Goal: Information Seeking & Learning: Stay updated

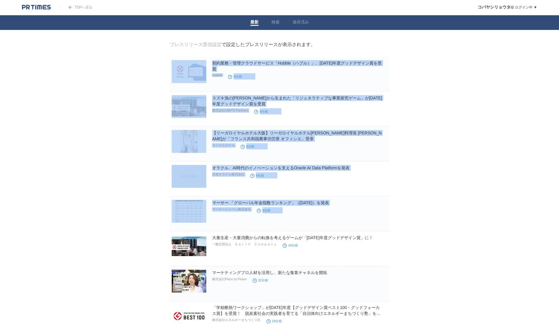
drag, startPoint x: 130, startPoint y: 80, endPoint x: 462, endPoint y: 221, distance: 361.1
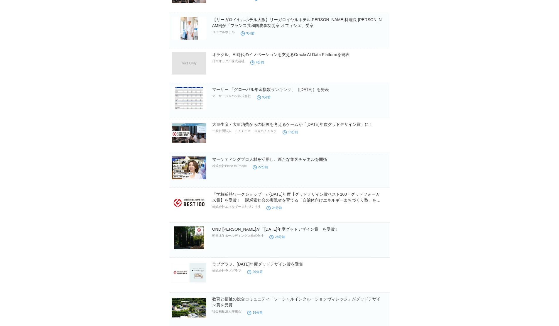
scroll to position [147, 0]
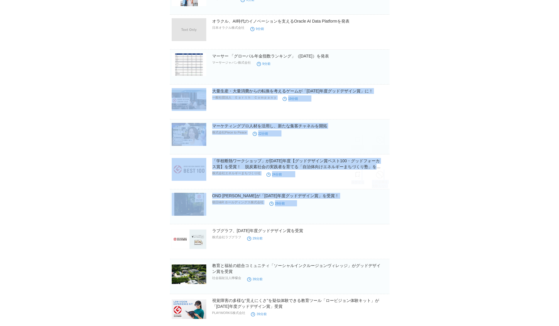
drag, startPoint x: 462, startPoint y: 216, endPoint x: 37, endPoint y: 99, distance: 441.3
click at [37, 99] on body "TOPへ戻る コバヤシ[PERSON_NAME] ログイン中 ▼ プレスリリース受信設定 フォロー 除外リスト アカウント設定 閲覧履歴 退会手続き PR T…" at bounding box center [279, 245] width 559 height 784
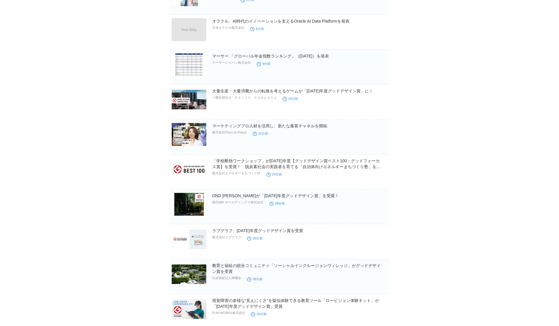
click at [37, 99] on body "TOPへ戻る コバヤシ[PERSON_NAME] ログイン中 ▼ プレスリリース受信設定 フォロー 除外リスト アカウント設定 閲覧履歴 退会手続き PR T…" at bounding box center [279, 245] width 559 height 784
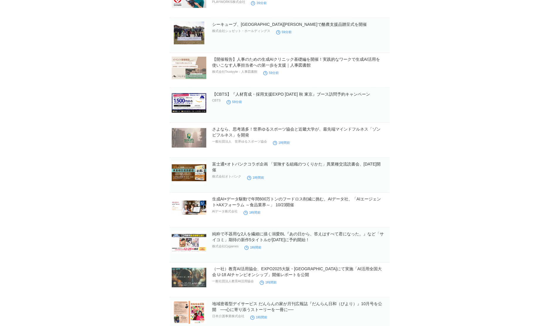
scroll to position [575, 0]
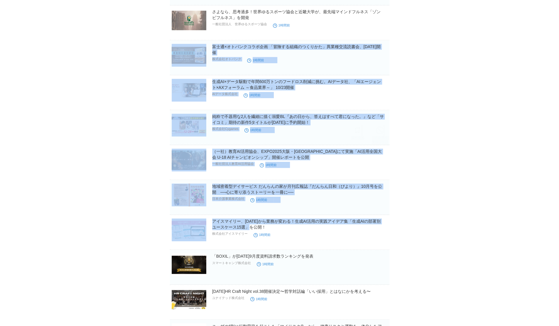
drag, startPoint x: 75, startPoint y: 47, endPoint x: 532, endPoint y: 226, distance: 490.9
click at [532, 225] on body "TOPへ戻る コバヤシ[PERSON_NAME] ログイン中 ▼ プレスリリース受信設定 フォロー 除外リスト アカウント設定 閲覧履歴 退会手続き PR T…" at bounding box center [279, 166] width 559 height 1482
click at [532, 226] on body "TOPへ戻る コバヤシ[PERSON_NAME] ログイン中 ▼ プレスリリース受信設定 フォロー 除外リスト アカウント設定 閲覧履歴 退会手続き PR T…" at bounding box center [279, 166] width 559 height 1482
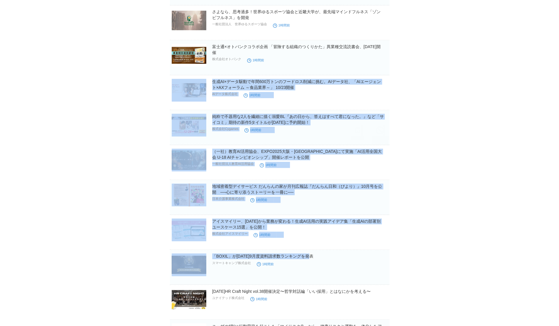
drag, startPoint x: 498, startPoint y: 253, endPoint x: 86, endPoint y: 83, distance: 446.0
click at [87, 84] on body "TOPへ戻る コバヤシ[PERSON_NAME] ログイン中 ▼ プレスリリース受信設定 フォロー 除外リスト アカウント設定 閲覧履歴 退会手続き PR T…" at bounding box center [279, 166] width 559 height 1482
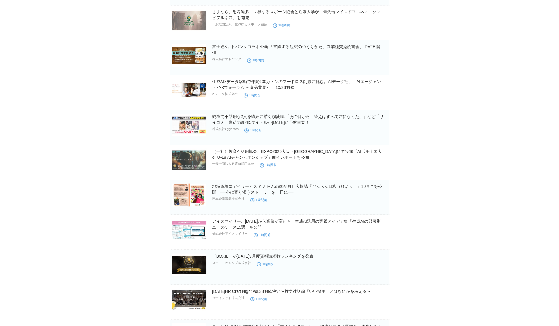
click at [86, 83] on body "TOPへ戻る コバヤシ[PERSON_NAME] ログイン中 ▼ プレスリリース受信設定 フォロー 除外リスト アカウント設定 閲覧履歴 退会手続き PR T…" at bounding box center [279, 166] width 559 height 1482
